Goal: Check status: Check status

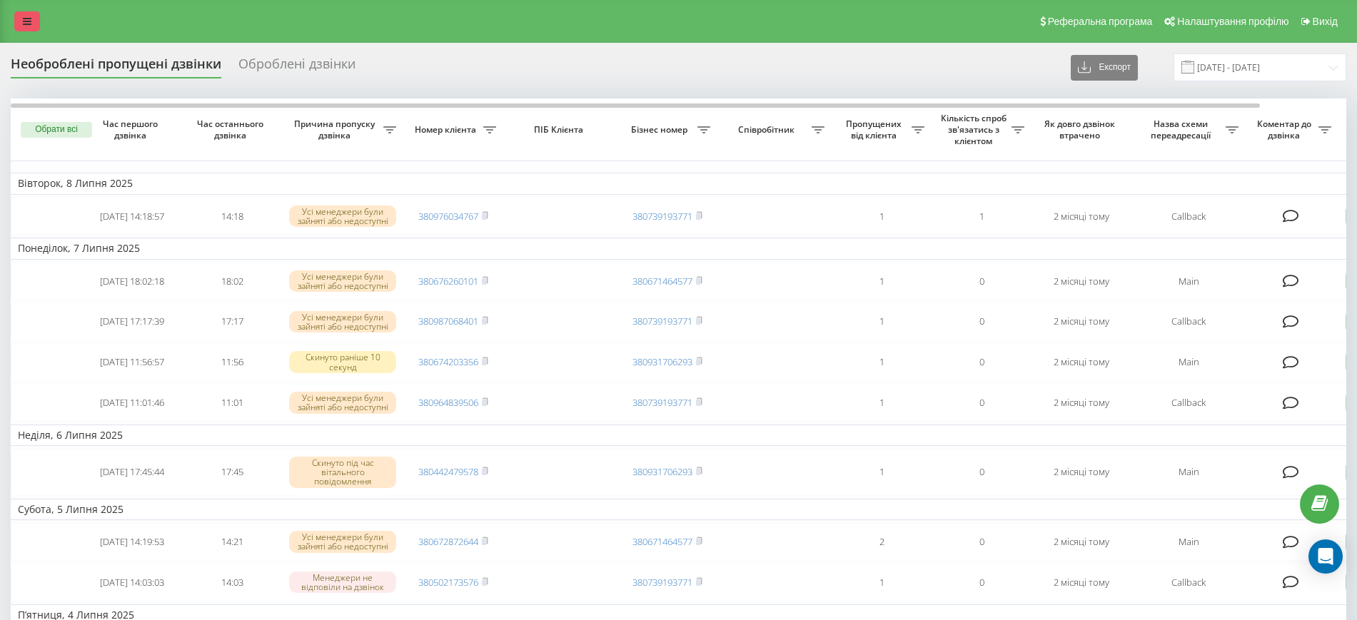
click at [19, 17] on link at bounding box center [27, 21] width 26 height 20
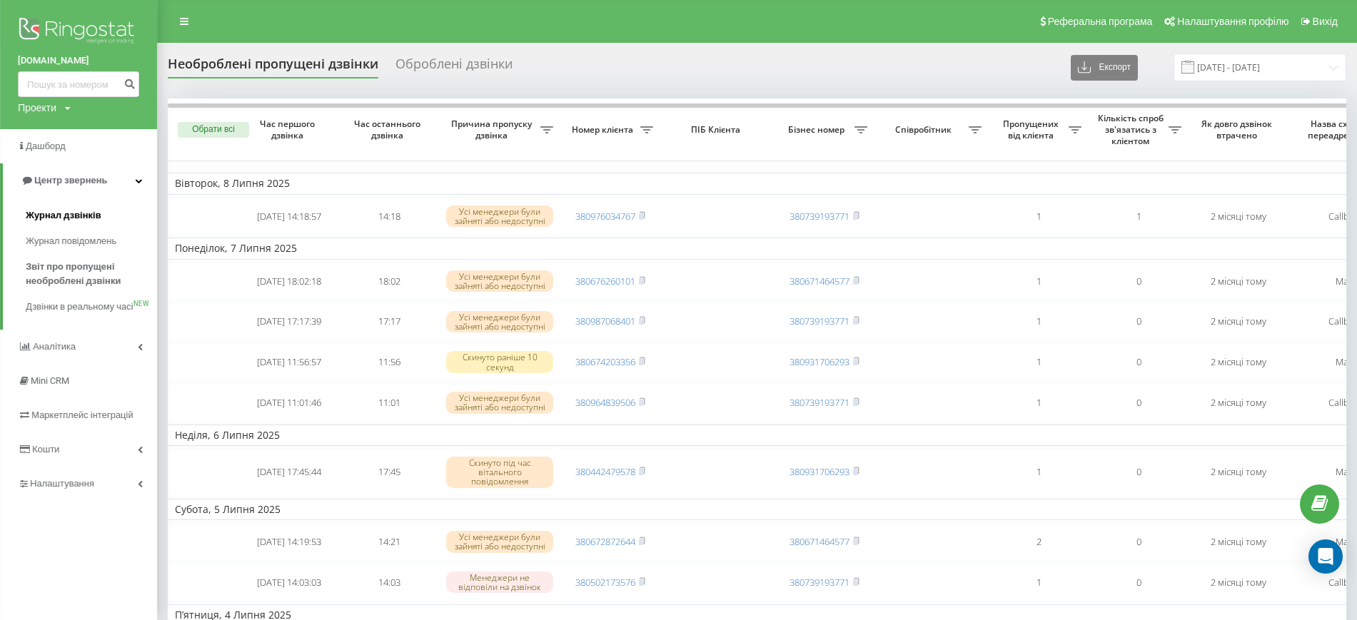
click at [54, 213] on span "Журнал дзвінків" at bounding box center [64, 215] width 76 height 14
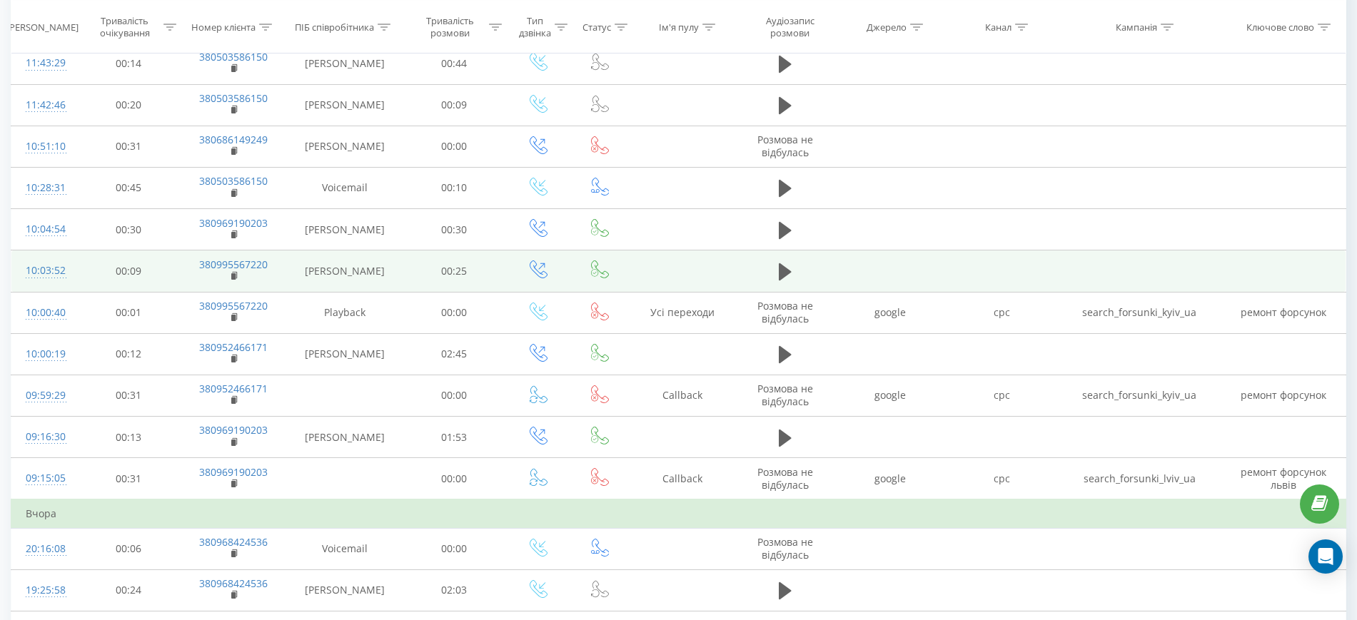
scroll to position [170, 0]
click at [775, 263] on button at bounding box center [785, 272] width 21 height 21
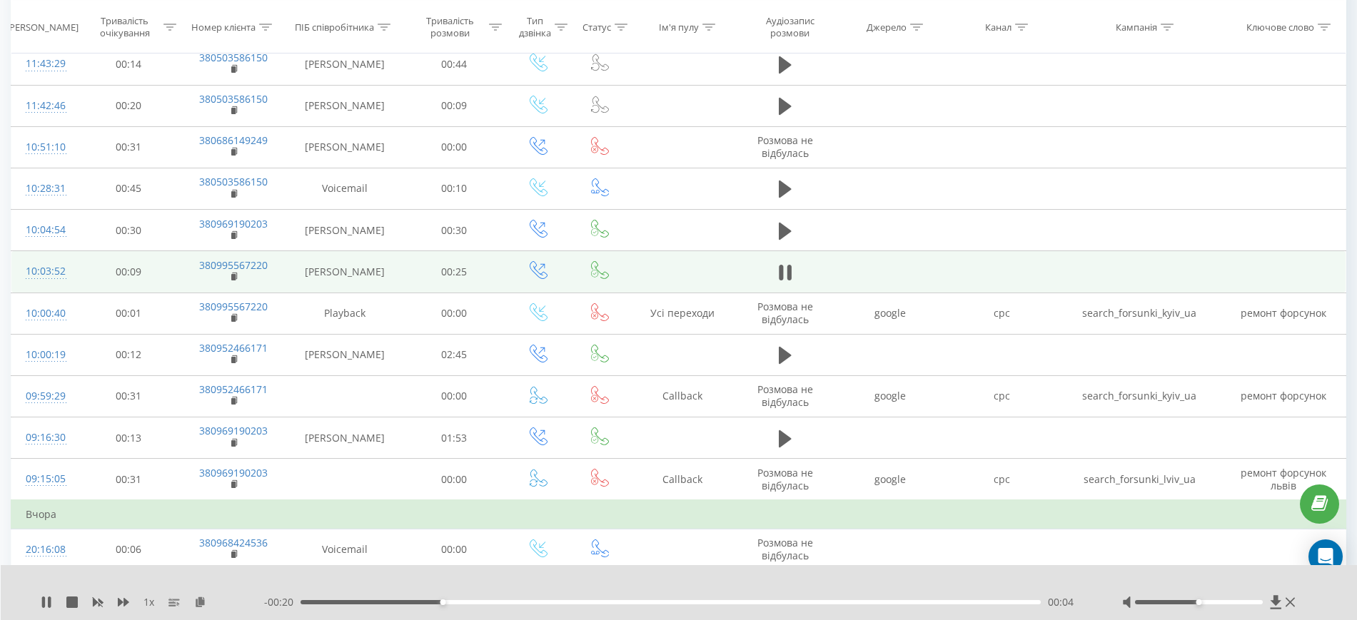
click at [1222, 602] on div at bounding box center [1210, 602] width 176 height 14
drag, startPoint x: 1222, startPoint y: 602, endPoint x: 1294, endPoint y: 610, distance: 72.6
click at [1294, 610] on div "1 x - 00:19 00:05 00:05" at bounding box center [679, 592] width 1357 height 55
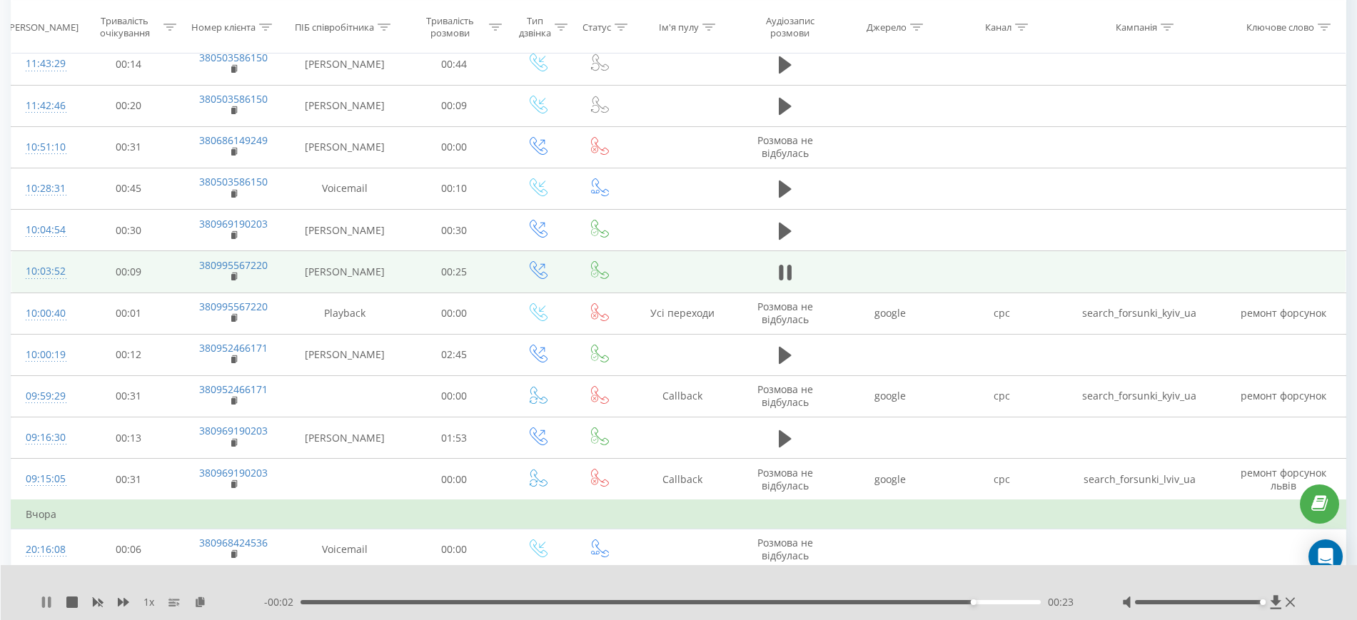
click at [49, 603] on icon at bounding box center [49, 602] width 3 height 11
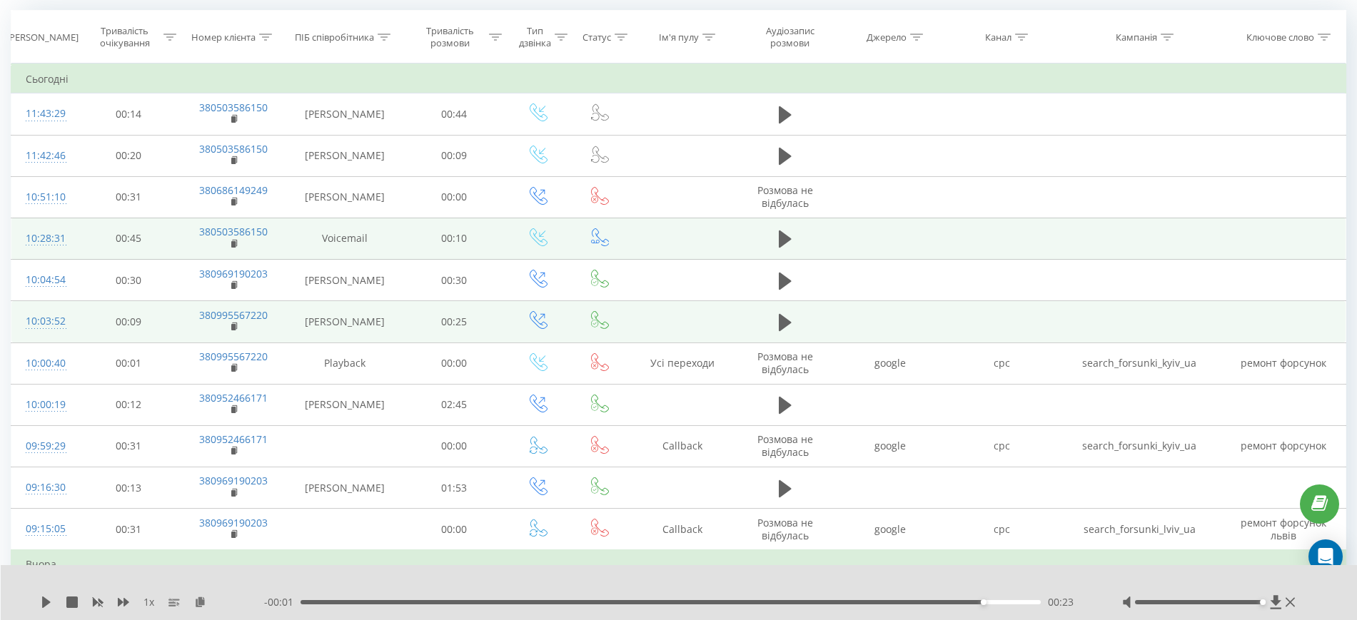
scroll to position [119, 0]
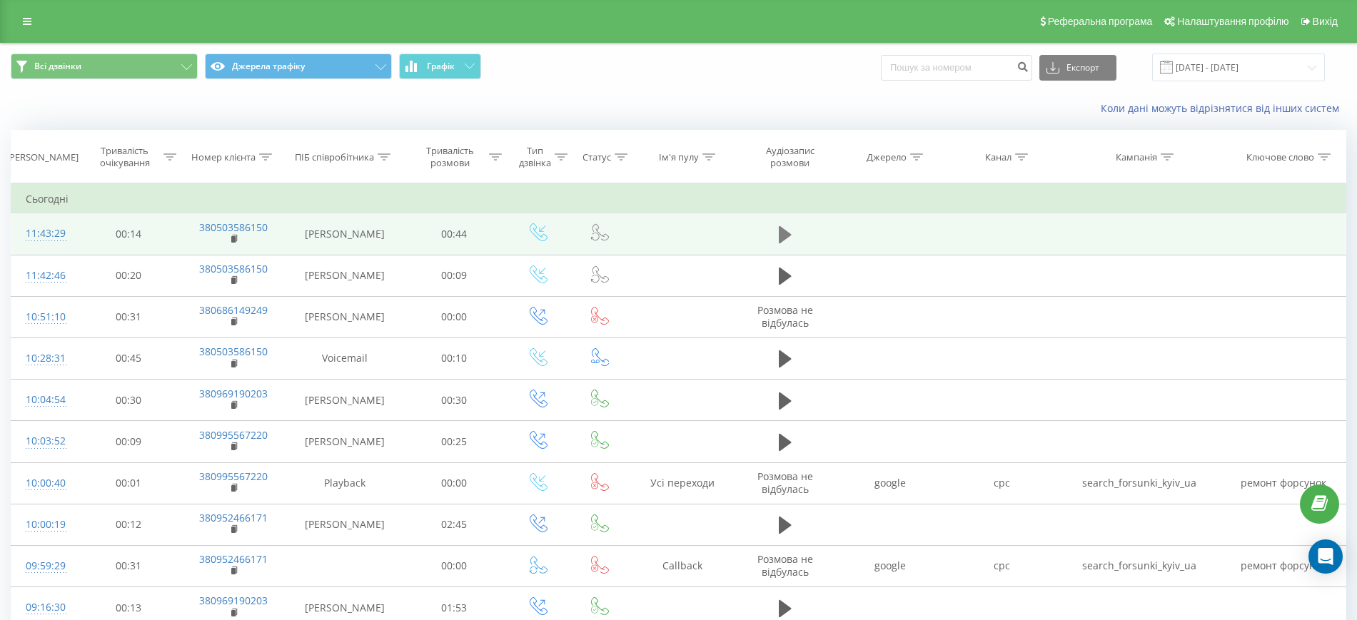
click at [782, 243] on icon at bounding box center [785, 235] width 13 height 20
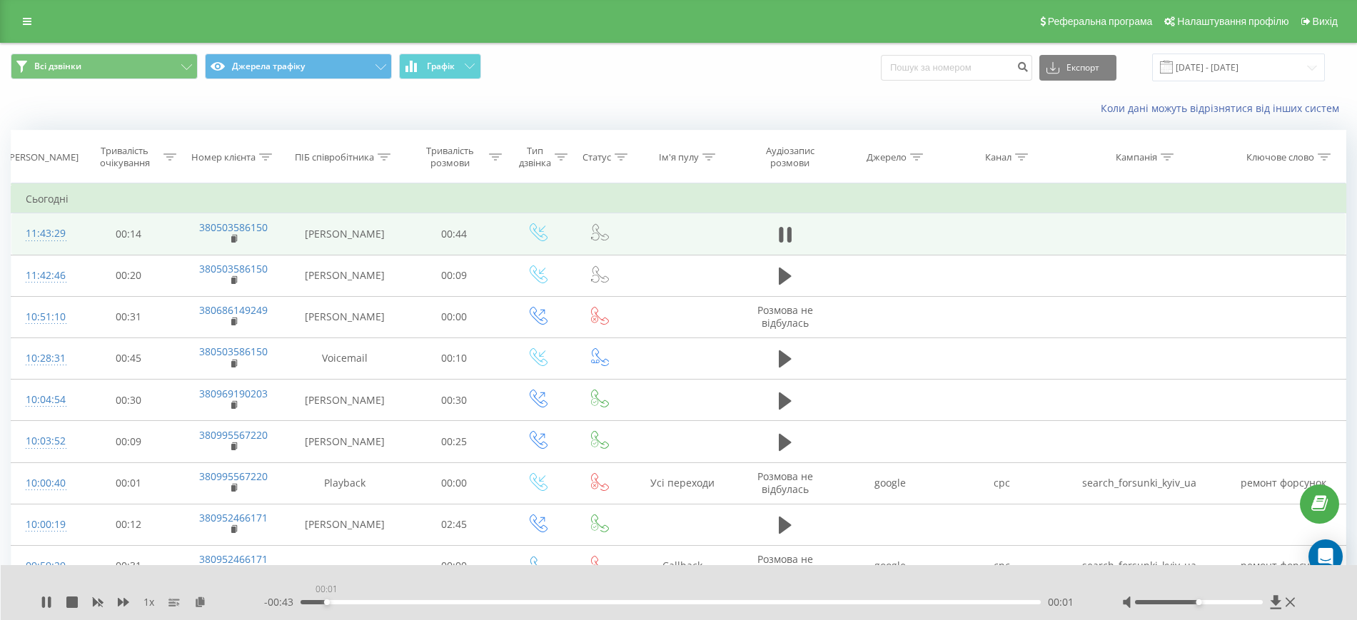
click at [326, 600] on div "00:01" at bounding box center [671, 602] width 740 height 4
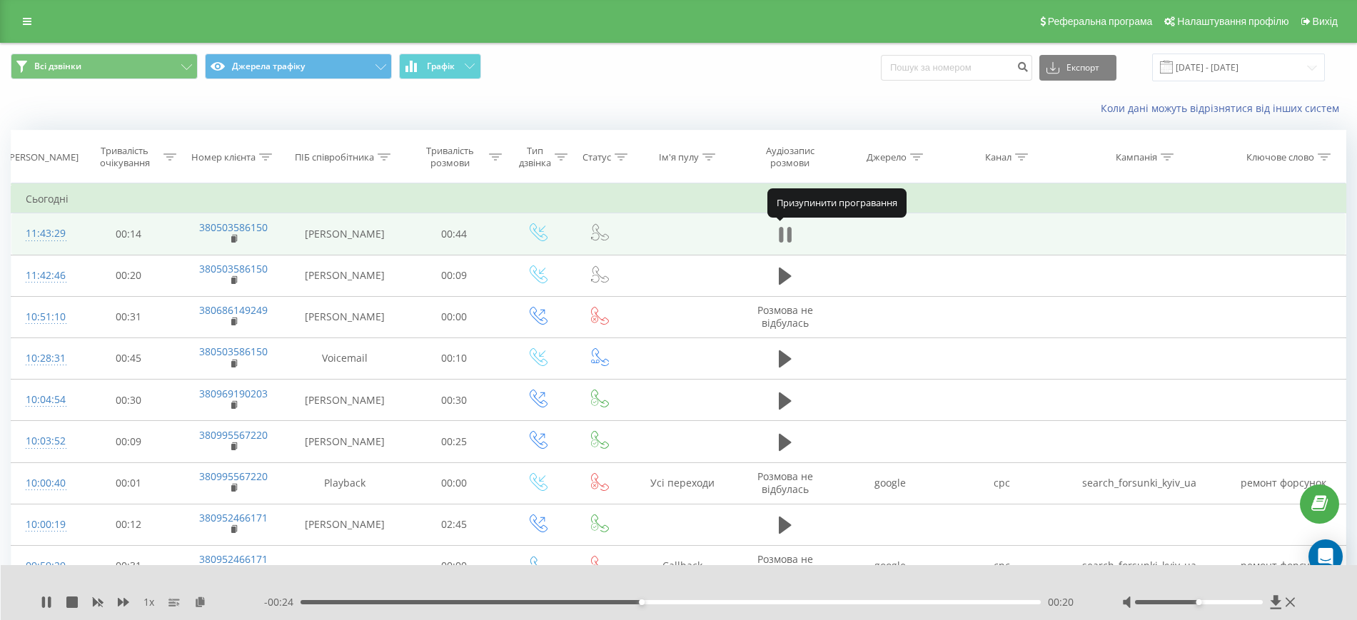
click at [790, 235] on icon at bounding box center [790, 235] width 4 height 16
